Goal: Find specific page/section: Find specific page/section

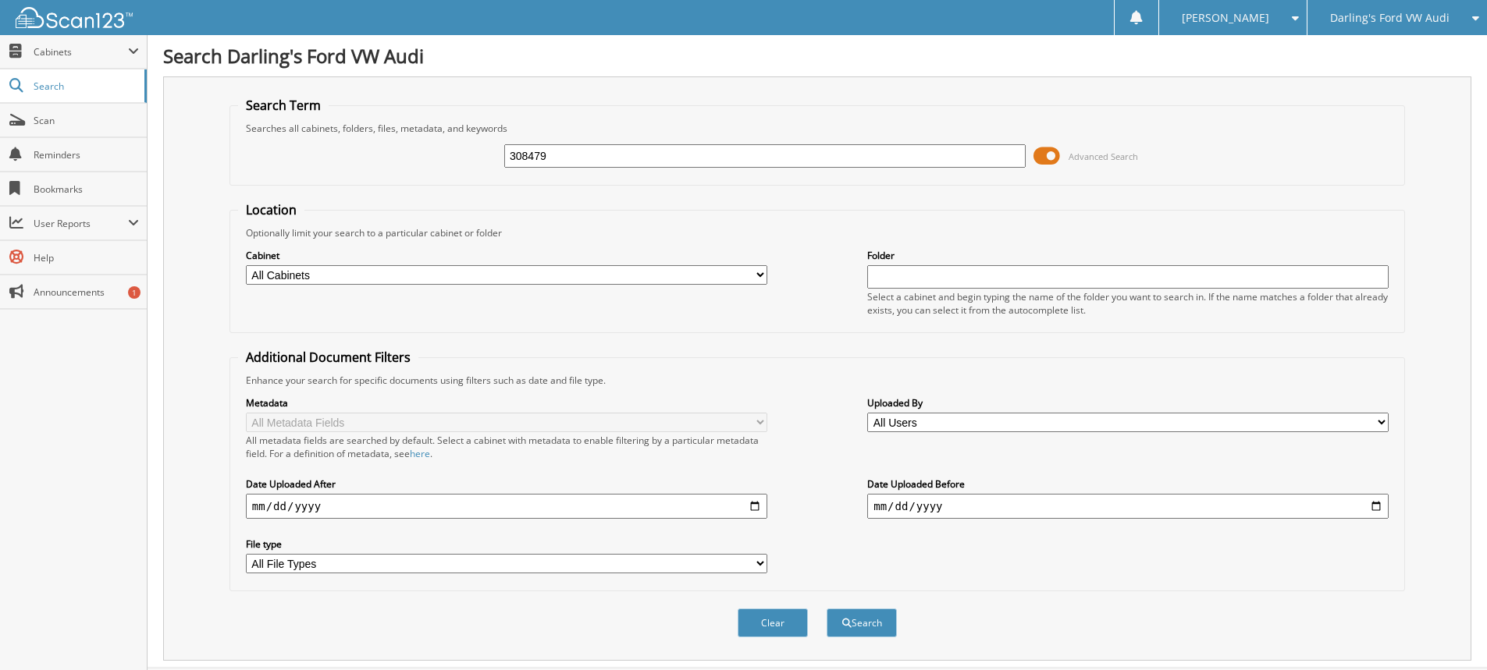
type input "308479"
click at [827, 609] on button "Search" at bounding box center [862, 623] width 70 height 29
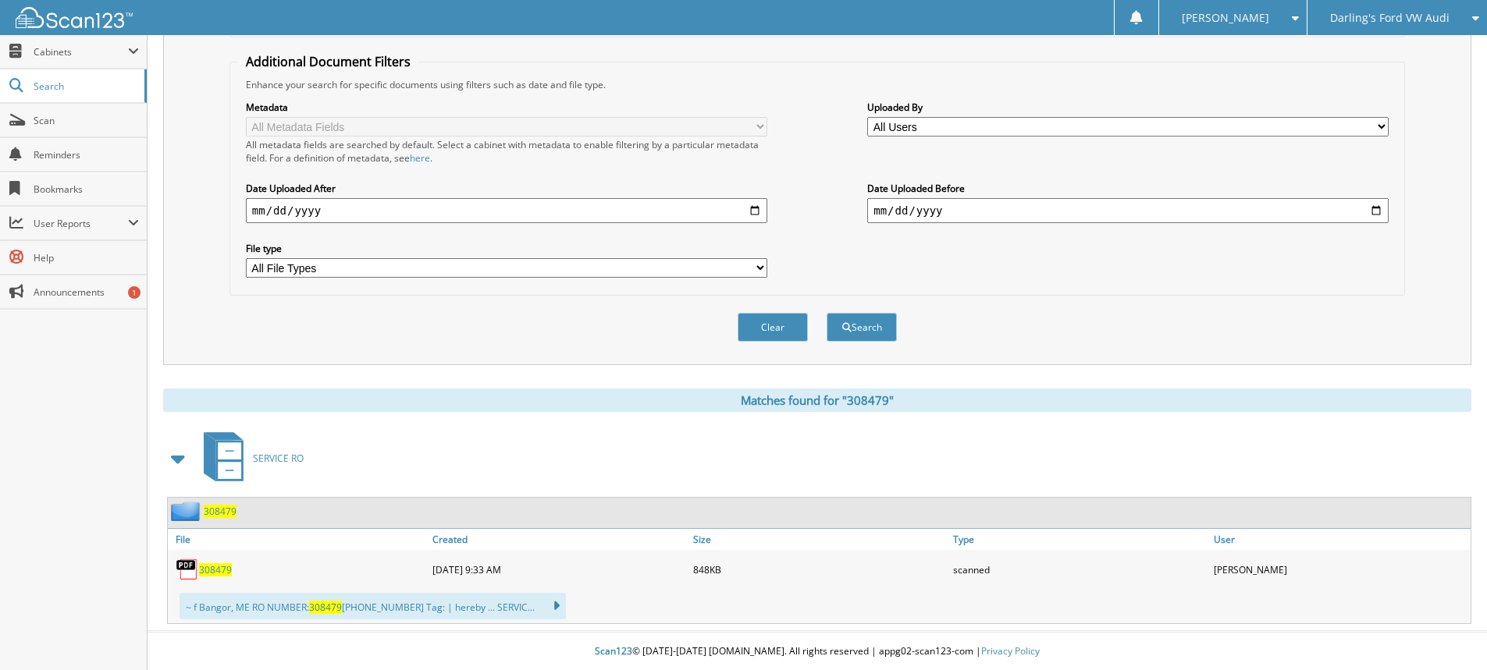
scroll to position [297, 0]
click at [212, 564] on span "308479" at bounding box center [215, 569] width 33 height 13
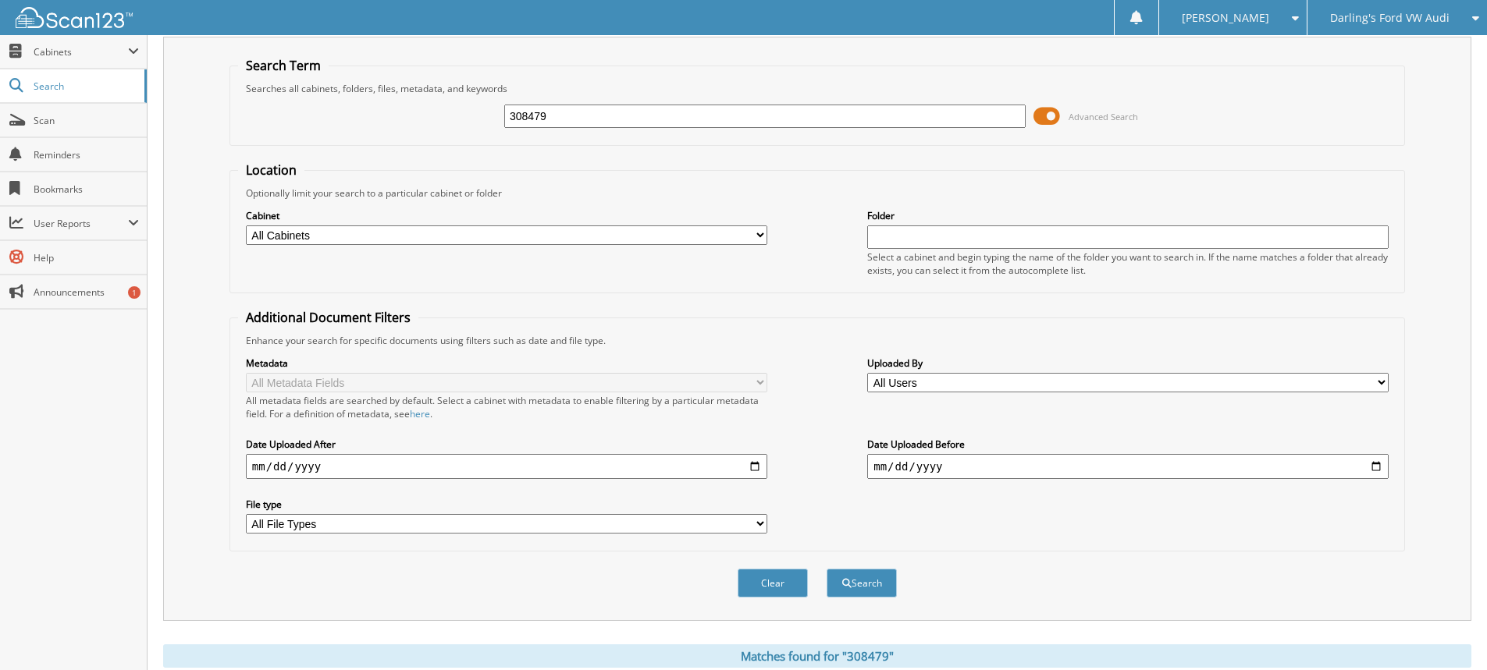
scroll to position [0, 0]
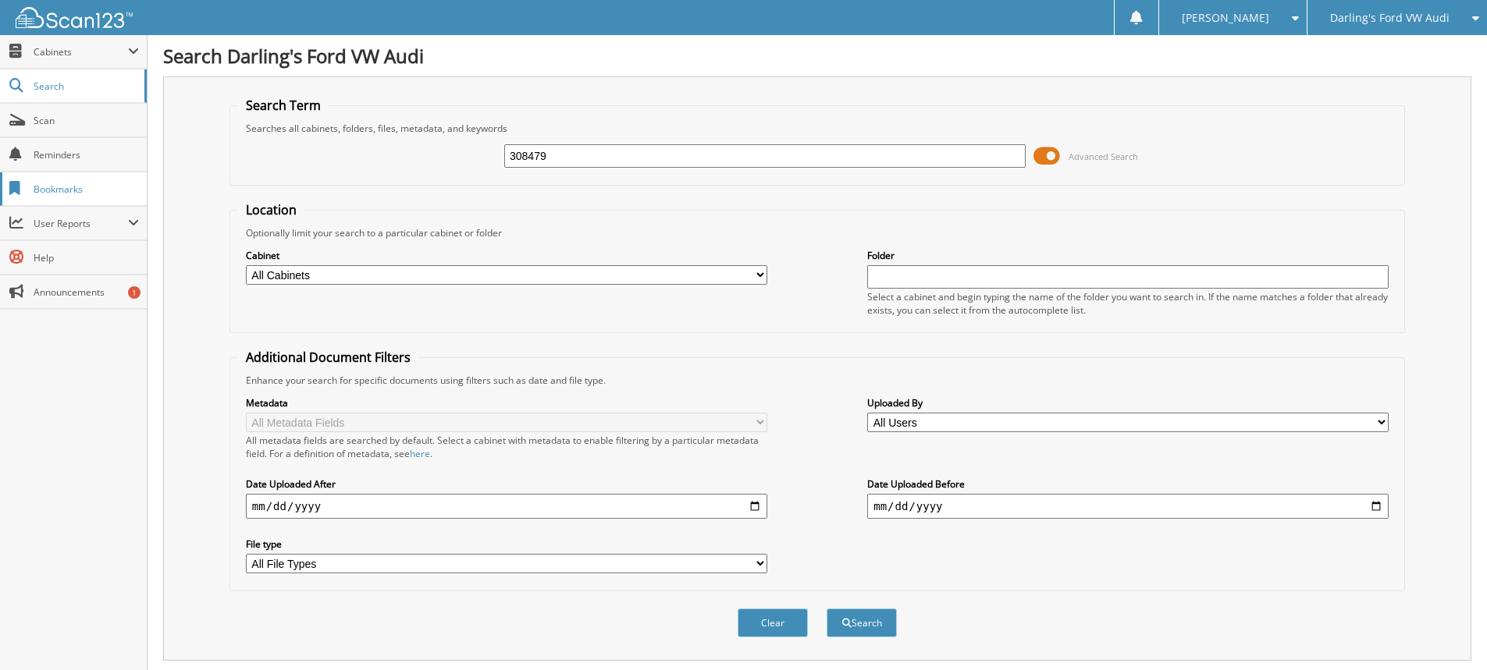
drag, startPoint x: 425, startPoint y: 186, endPoint x: 122, endPoint y: 205, distance: 304.2
click at [122, 205] on body "CHRISTOPHER H. Settings Logout Darling's Ford VW Audi Darling's Auto Mall Darli…" at bounding box center [743, 483] width 1487 height 967
type input "310754"
click at [827, 609] on button "Search" at bounding box center [862, 623] width 70 height 29
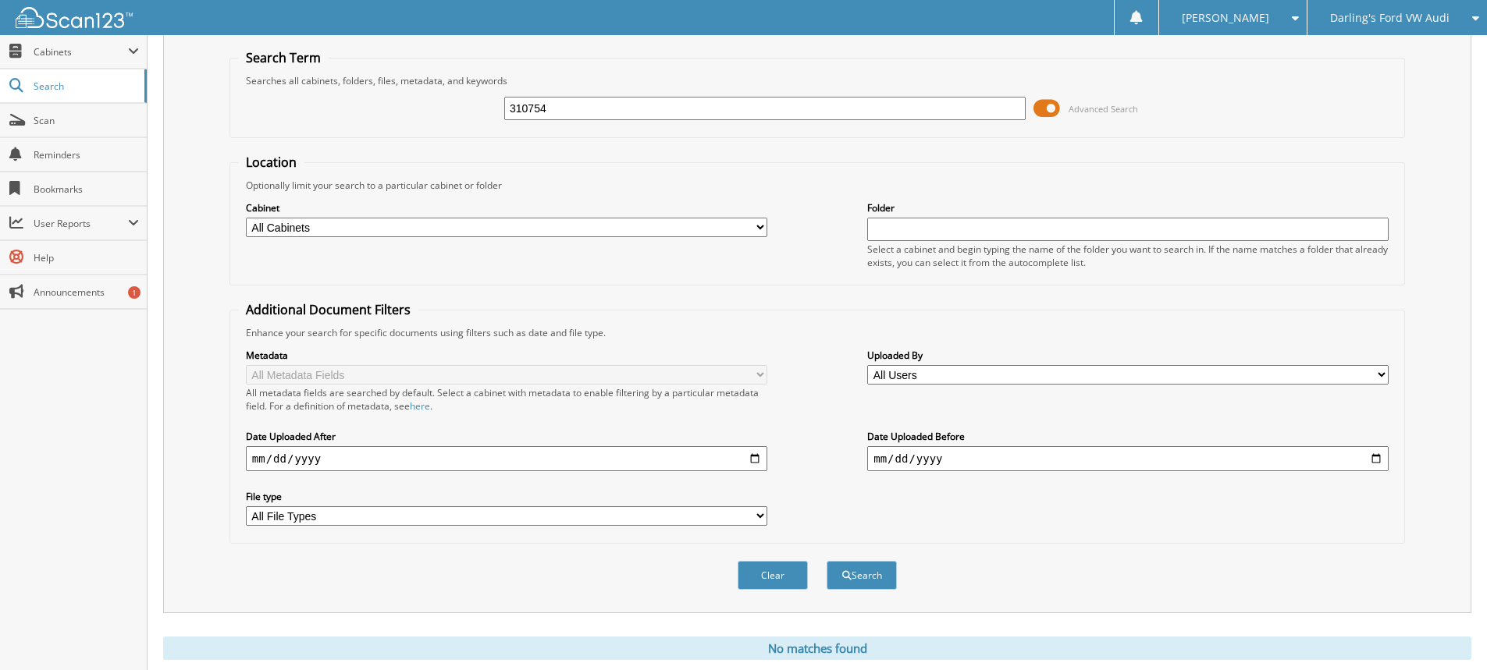
scroll to position [93, 0]
